Goal: Information Seeking & Learning: Check status

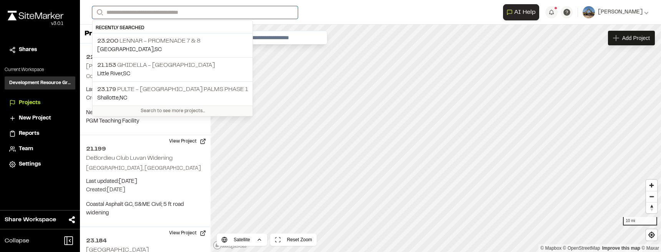
click at [148, 12] on input "Search" at bounding box center [195, 12] width 206 height 13
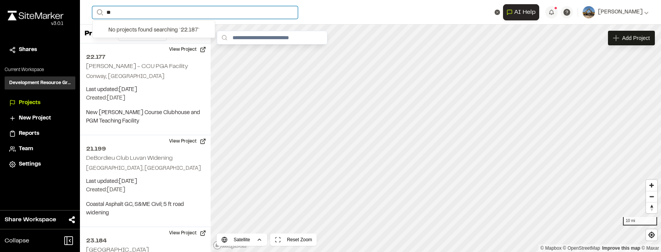
type input "*"
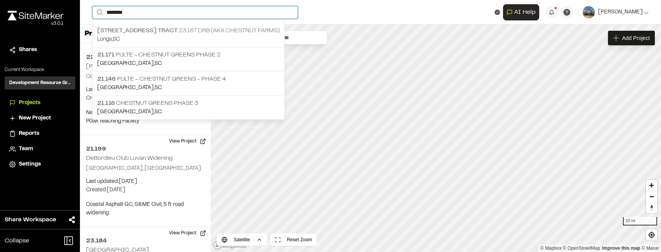
type input "********"
click at [201, 37] on p "Longs , [GEOGRAPHIC_DATA]" at bounding box center [188, 39] width 183 height 8
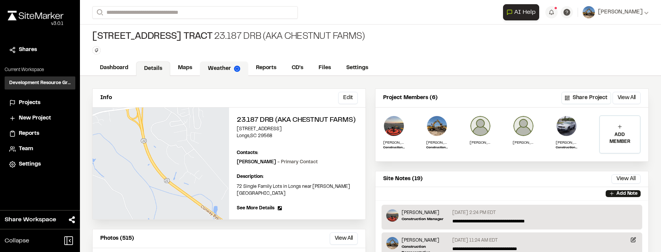
click at [230, 68] on link "Weather" at bounding box center [224, 68] width 48 height 15
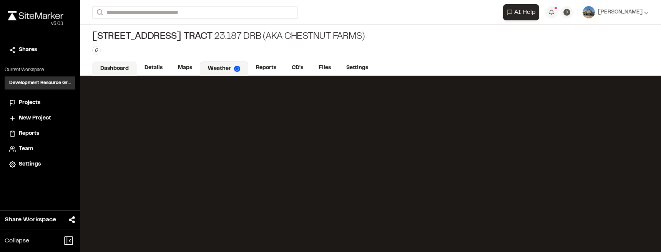
click at [122, 64] on link "Dashboard" at bounding box center [114, 68] width 45 height 15
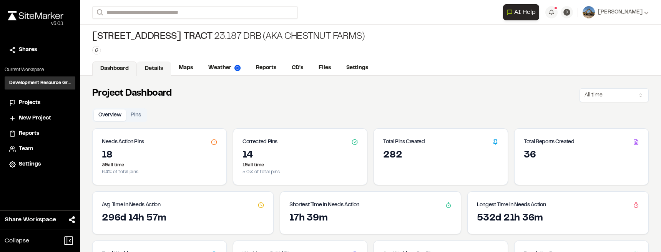
click at [148, 67] on link "Details" at bounding box center [154, 68] width 34 height 15
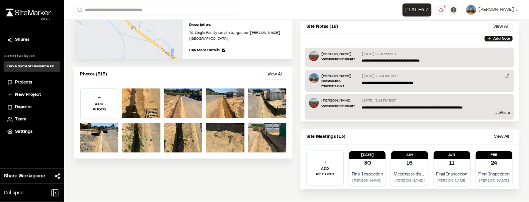
scroll to position [151, 0]
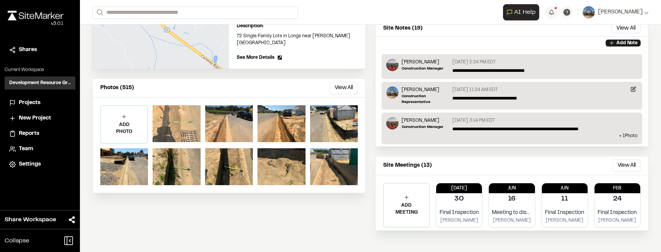
click at [188, 114] on div at bounding box center [177, 123] width 48 height 37
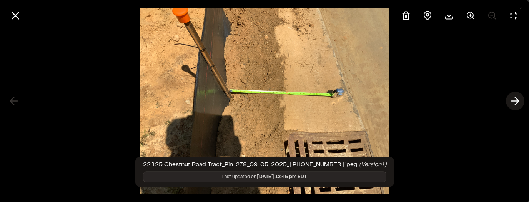
click at [519, 98] on icon at bounding box center [515, 101] width 12 height 13
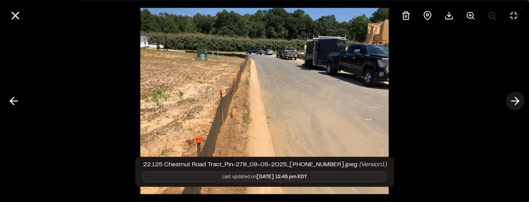
click at [518, 100] on icon at bounding box center [515, 101] width 12 height 13
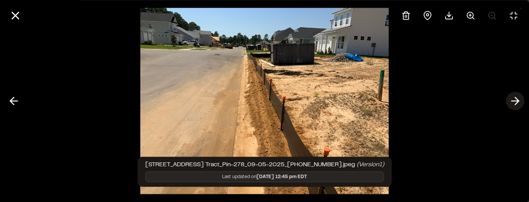
click at [519, 100] on icon at bounding box center [515, 101] width 12 height 13
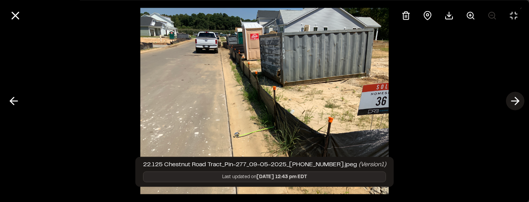
click at [519, 100] on icon at bounding box center [515, 101] width 12 height 13
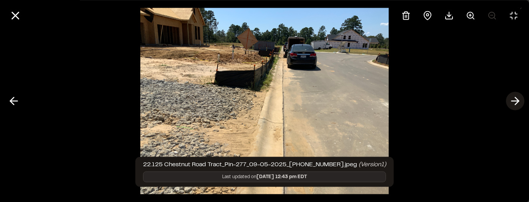
click at [519, 100] on icon at bounding box center [515, 101] width 12 height 13
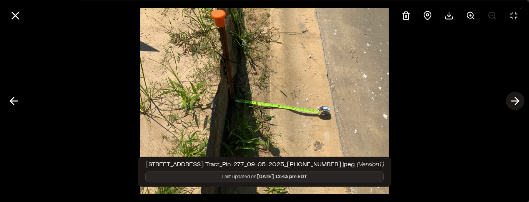
click at [519, 100] on icon at bounding box center [515, 101] width 12 height 13
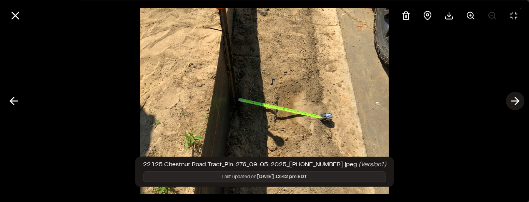
click at [519, 100] on icon at bounding box center [515, 101] width 12 height 13
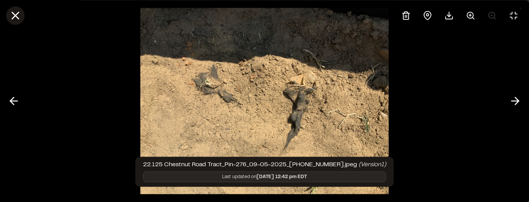
click at [15, 15] on line at bounding box center [15, 15] width 7 height 7
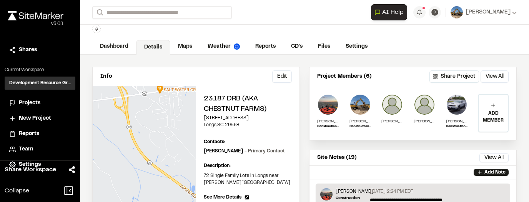
scroll to position [0, 0]
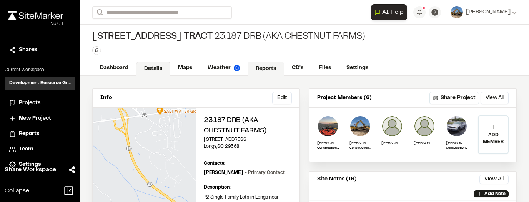
click at [276, 69] on link "Reports" at bounding box center [265, 68] width 37 height 15
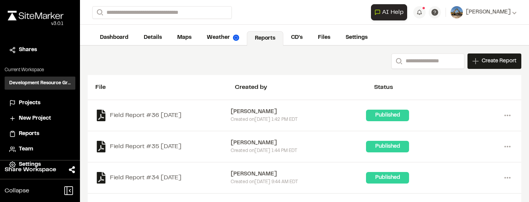
scroll to position [31, 0]
click at [506, 115] on icon at bounding box center [507, 115] width 12 height 12
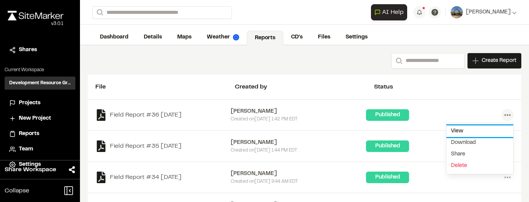
click at [461, 130] on link "View" at bounding box center [479, 131] width 67 height 12
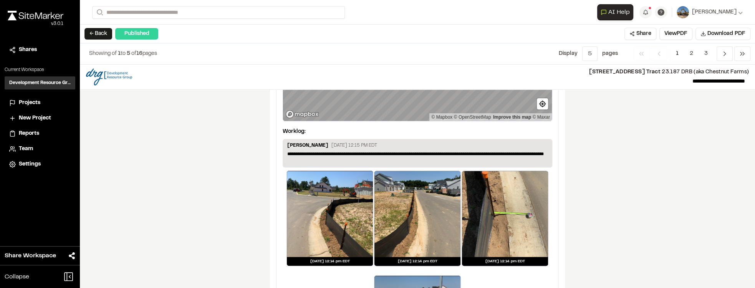
scroll to position [1078, 0]
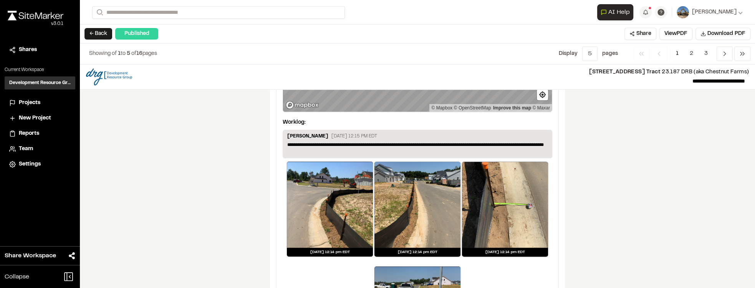
click at [519, 185] on div at bounding box center [505, 205] width 86 height 86
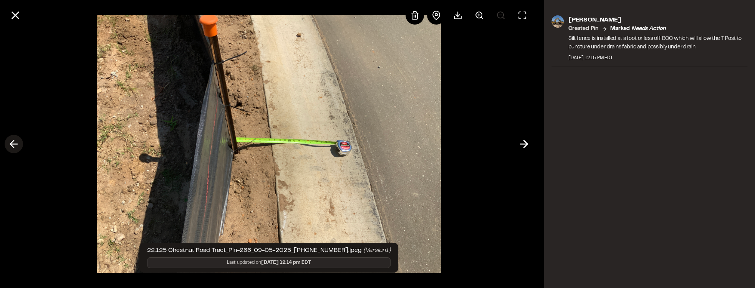
click at [15, 145] on icon at bounding box center [14, 144] width 12 height 13
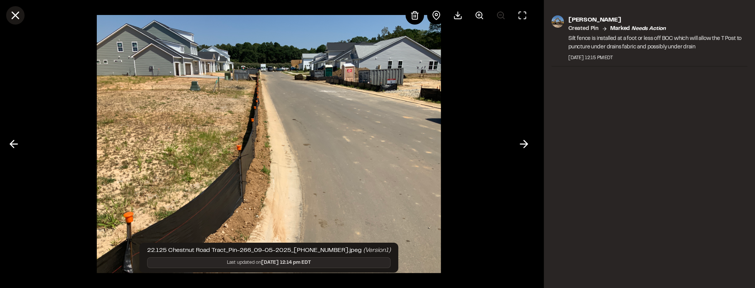
click at [18, 17] on icon at bounding box center [15, 15] width 13 height 13
